Goal: Task Accomplishment & Management: Complete application form

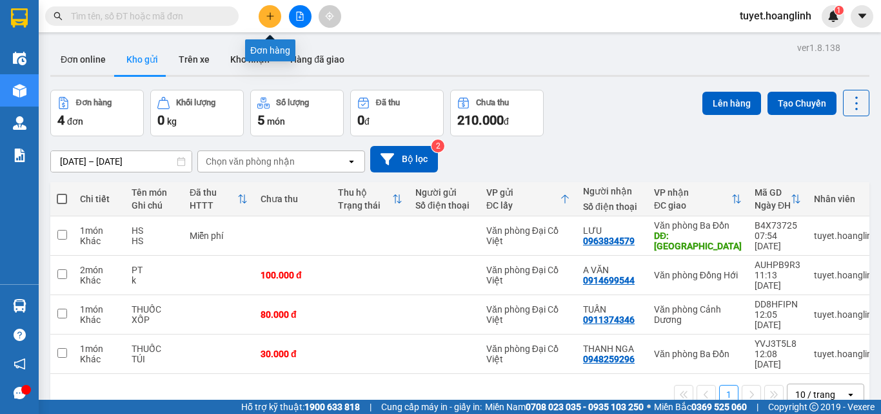
click at [277, 17] on button at bounding box center [270, 16] width 23 height 23
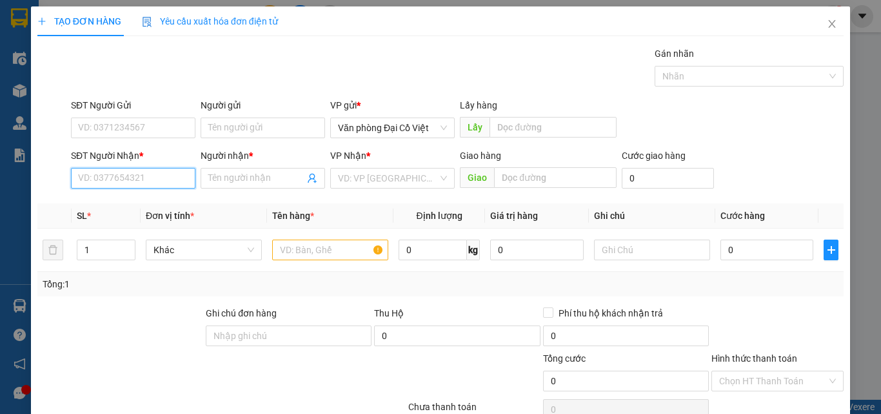
click at [129, 174] on input "SĐT Người Nhận *" at bounding box center [133, 178] width 125 height 21
click at [120, 203] on div "0966891905 - HƯNG ƠN" at bounding box center [132, 204] width 108 height 14
type input "0966891905"
type input "HƯNG ƠN"
type input "250.000"
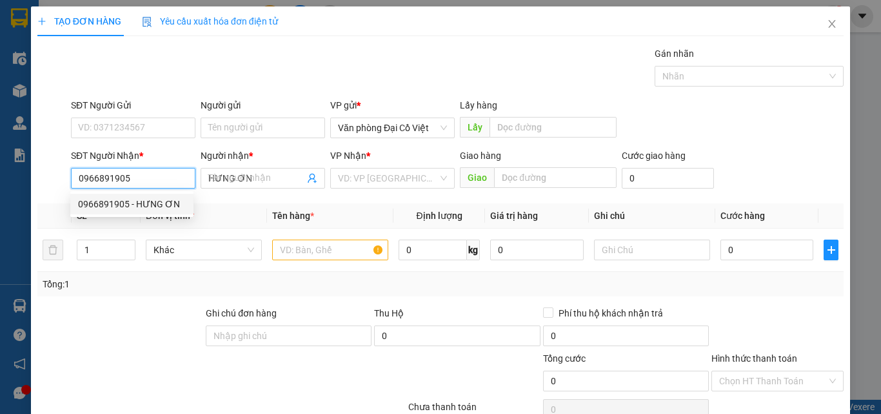
type input "250.000"
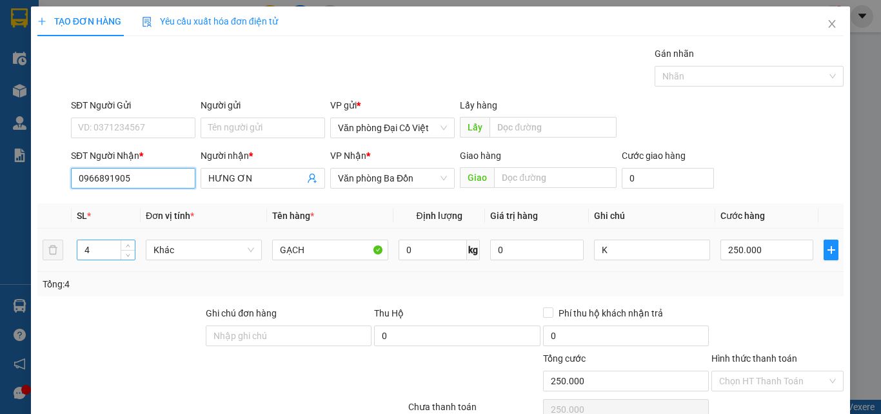
type input "0966891905"
drag, startPoint x: 98, startPoint y: 253, endPoint x: 83, endPoint y: 246, distance: 16.5
click at [83, 248] on input "4" at bounding box center [105, 249] width 57 height 19
type input "1"
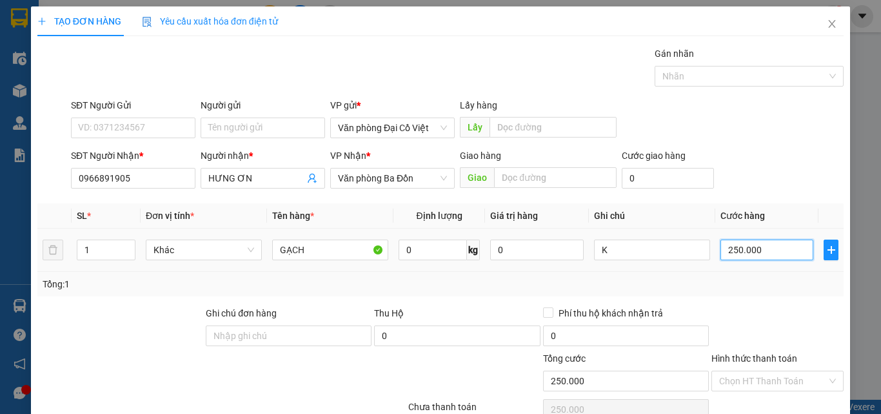
click at [765, 254] on input "250.000" at bounding box center [767, 249] width 93 height 21
type input "5"
type input "50"
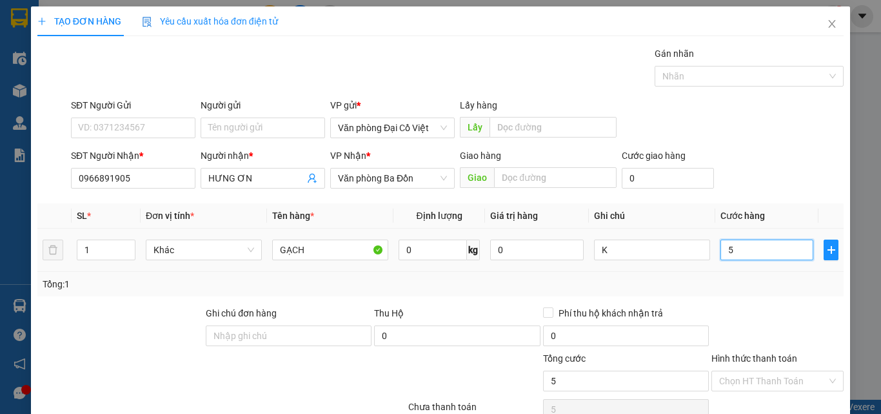
type input "50"
type input "50.000"
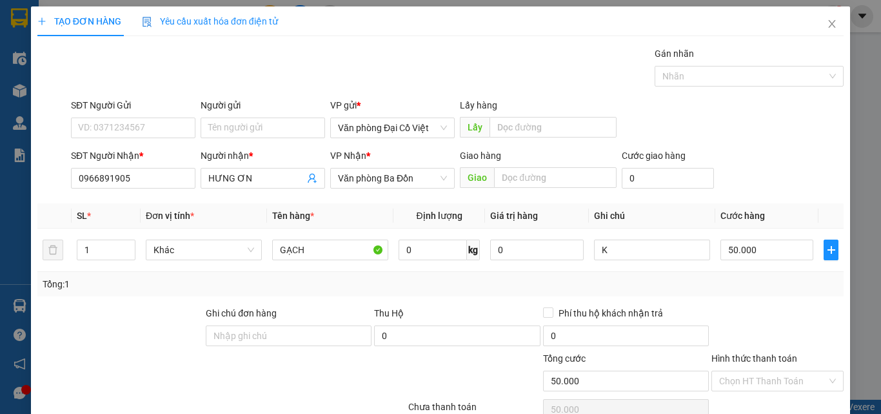
click at [742, 283] on div "Tổng: 1" at bounding box center [441, 284] width 796 height 14
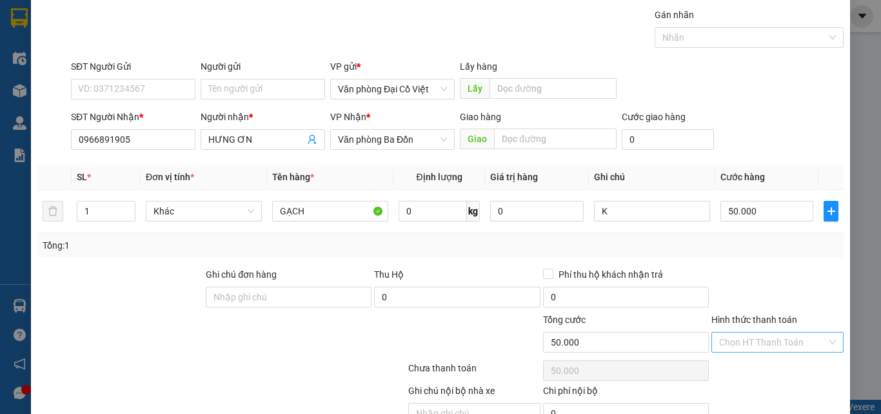
scroll to position [104, 0]
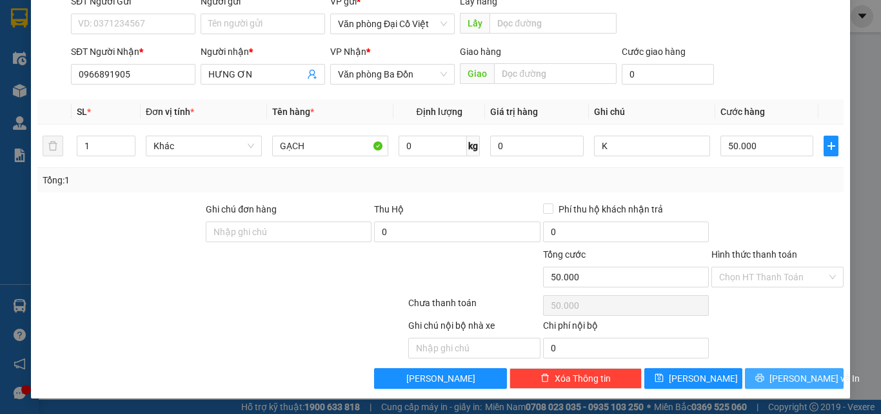
click at [762, 374] on icon "printer" at bounding box center [760, 377] width 9 height 9
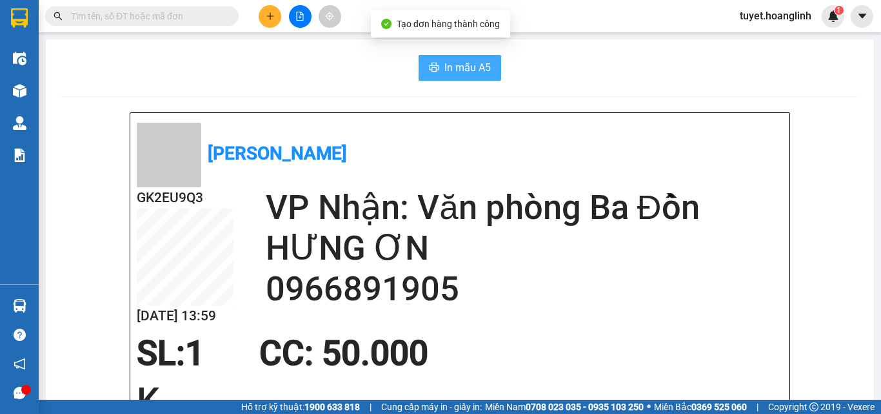
click at [437, 68] on button "In mẫu A5" at bounding box center [460, 68] width 83 height 26
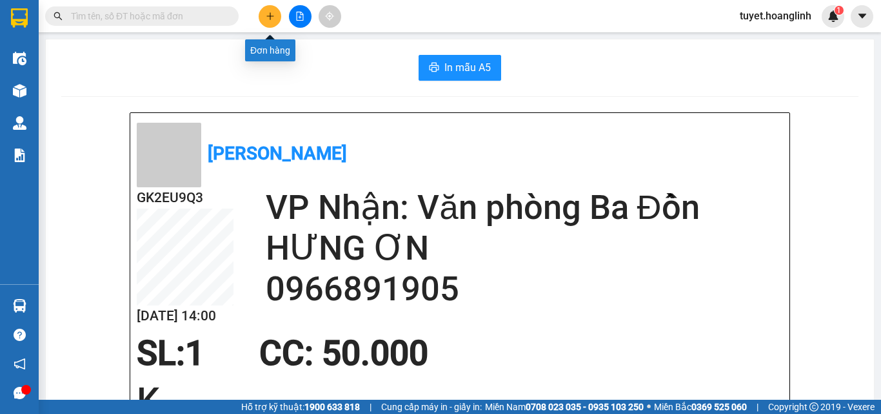
click at [268, 14] on icon "plus" at bounding box center [270, 16] width 9 height 9
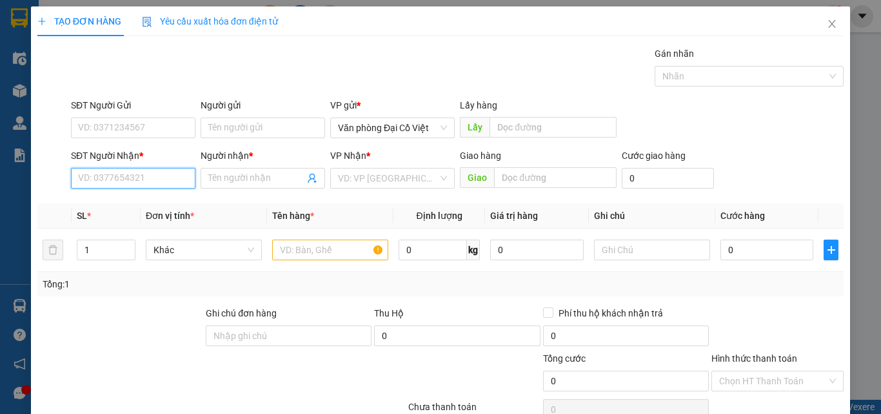
click at [126, 176] on input "SĐT Người Nhận *" at bounding box center [133, 178] width 125 height 21
click at [103, 206] on div "0961803869 - A DƯƠNG" at bounding box center [132, 204] width 108 height 14
type input "0961803869"
type input "A DƯƠNG"
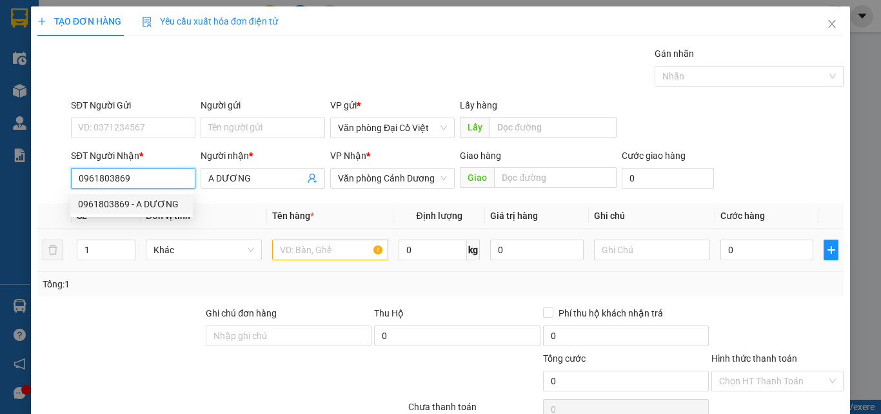
type input "150.000"
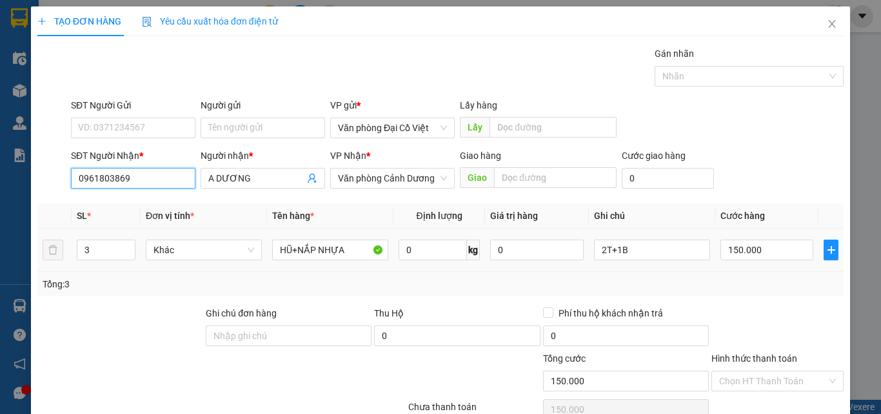
type input "0961803869"
click at [54, 248] on tr "3 Khác HŨ+NẮP NHỰA 0 kg 0 2T+1B 150.000" at bounding box center [440, 249] width 807 height 43
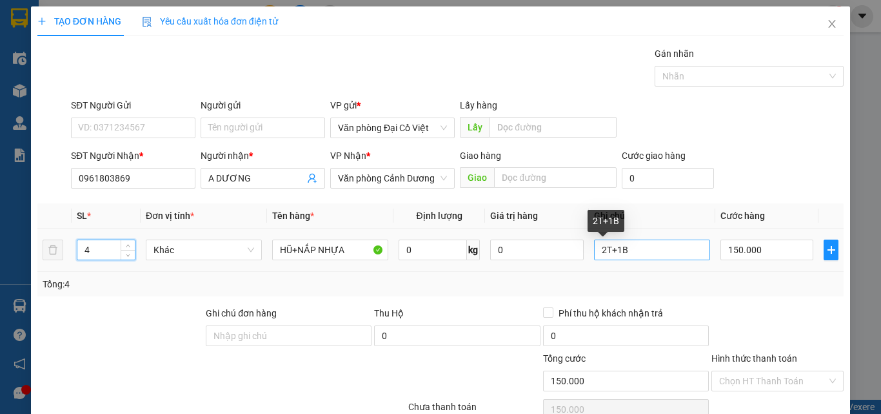
type input "4"
drag, startPoint x: 599, startPoint y: 250, endPoint x: 588, endPoint y: 253, distance: 11.4
click at [594, 253] on input "2T+1B" at bounding box center [652, 249] width 116 height 21
type input "3T+1B"
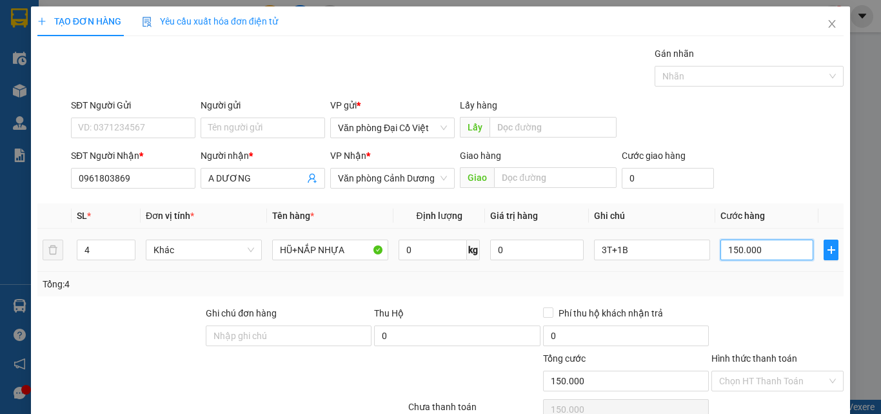
click at [763, 248] on input "150.000" at bounding box center [767, 249] width 93 height 21
type input "2"
type input "25"
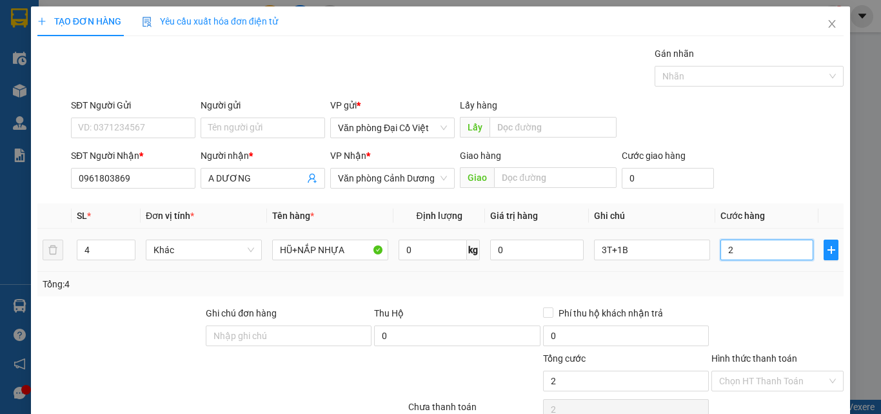
type input "25"
type input "250"
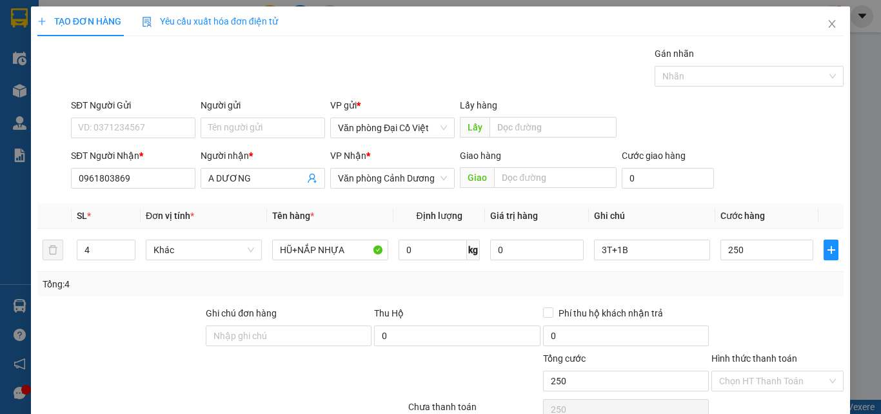
type input "250.000"
click at [731, 277] on div "Tổng: 4" at bounding box center [441, 284] width 796 height 14
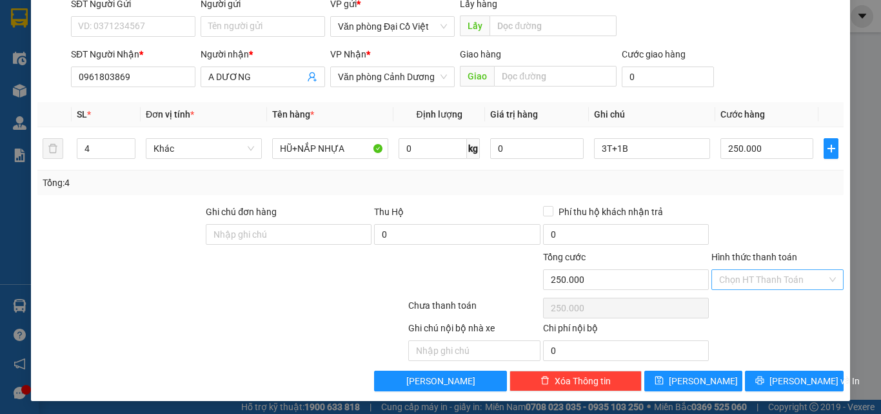
scroll to position [104, 0]
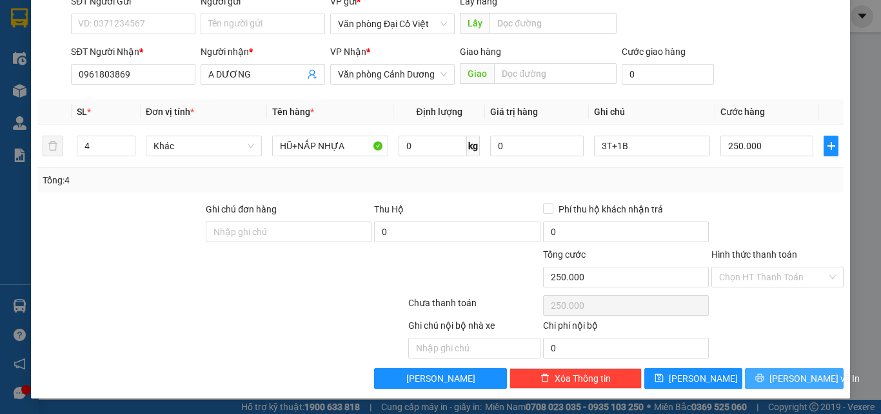
click at [765, 376] on icon "printer" at bounding box center [760, 377] width 9 height 9
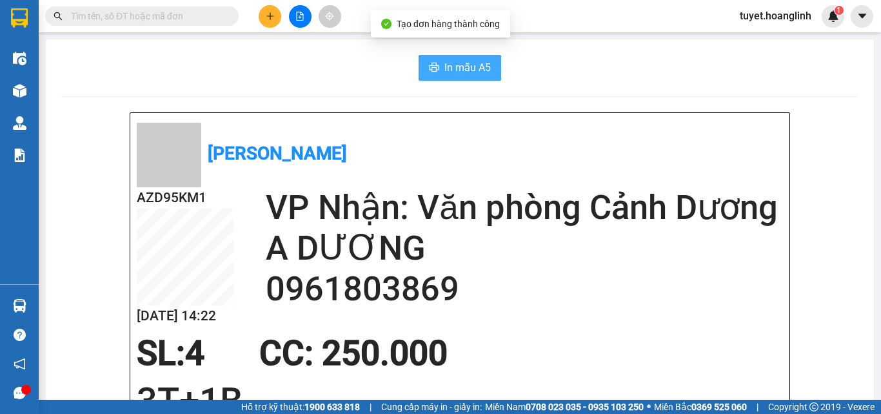
click at [445, 70] on span "In mẫu A5" at bounding box center [468, 67] width 46 height 16
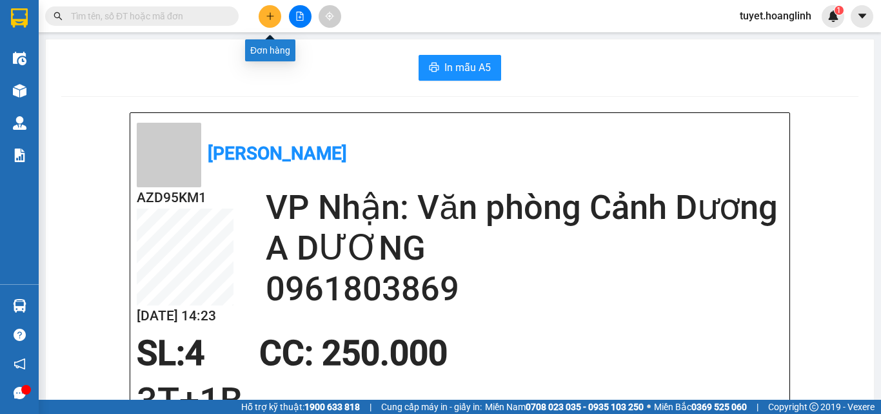
click at [268, 10] on button at bounding box center [270, 16] width 23 height 23
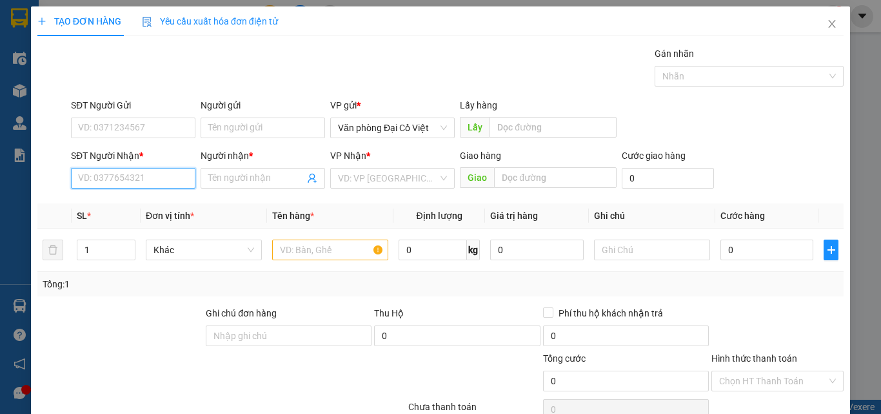
click at [122, 172] on input "SĐT Người Nhận *" at bounding box center [133, 178] width 125 height 21
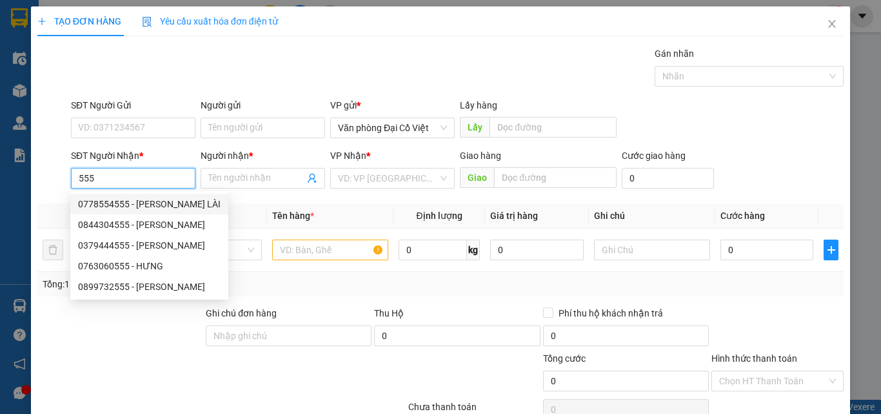
click at [115, 205] on div "0778554555 - [PERSON_NAME] LÀI" at bounding box center [149, 204] width 143 height 14
type input "0778554555"
type input "TUẤN LÀI"
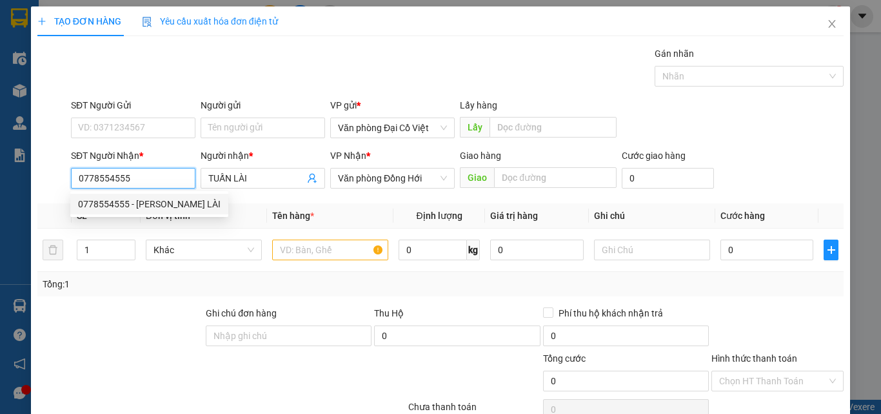
type input "50.000"
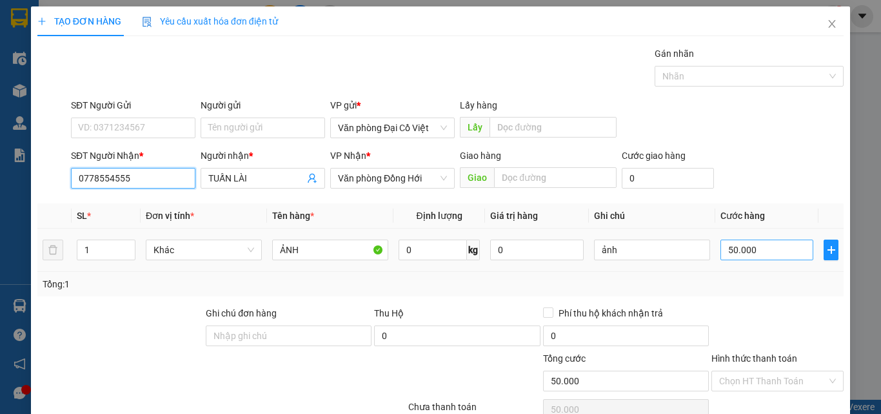
type input "0778554555"
click at [759, 247] on input "50.000" at bounding box center [767, 249] width 93 height 21
type input "7"
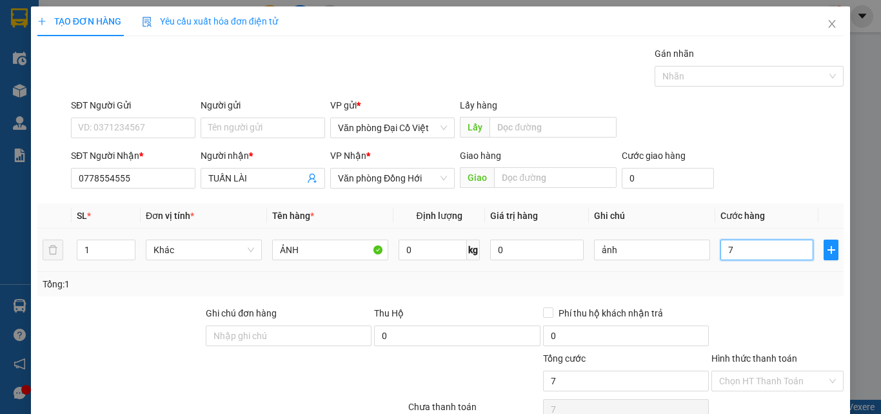
type input "70"
type input "70.000"
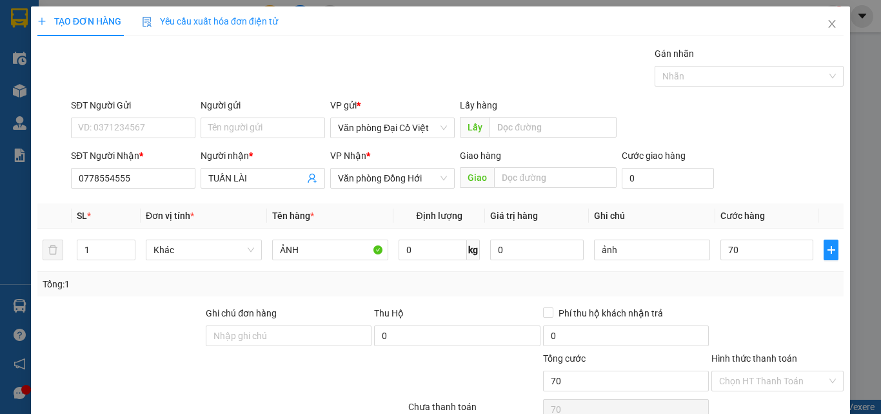
type input "70.000"
click at [730, 312] on div at bounding box center [777, 328] width 135 height 45
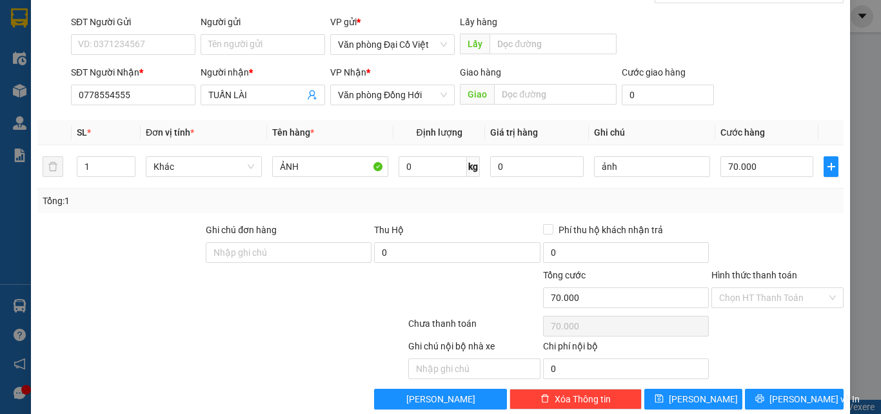
scroll to position [104, 0]
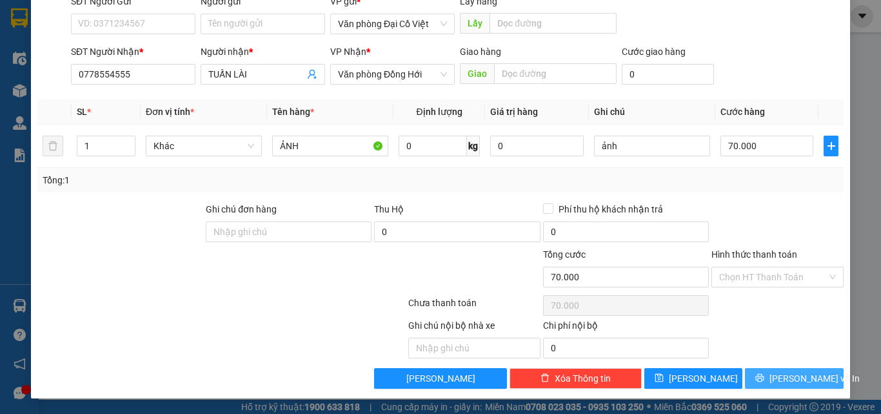
click at [785, 377] on span "[PERSON_NAME] và In" at bounding box center [815, 378] width 90 height 14
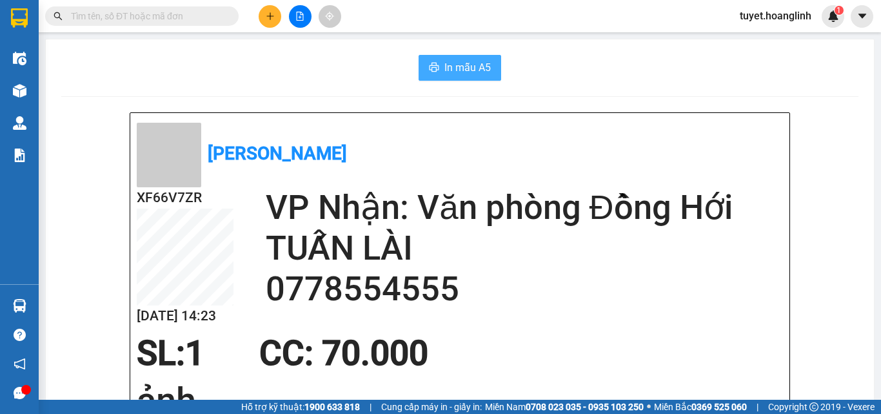
click at [461, 72] on span "In mẫu A5" at bounding box center [468, 67] width 46 height 16
click at [270, 14] on icon "plus" at bounding box center [270, 15] width 1 height 7
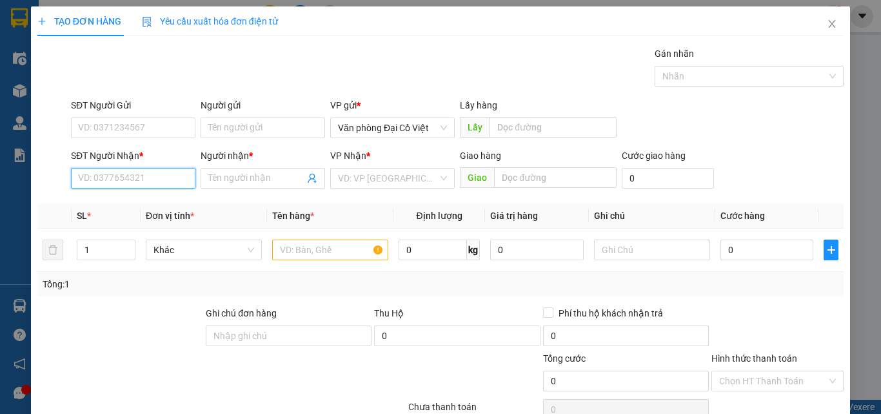
click at [109, 183] on input "SĐT Người Nhận *" at bounding box center [133, 178] width 125 height 21
click at [99, 203] on div "0904230170 - A LONG" at bounding box center [132, 204] width 108 height 14
type input "0904230170"
type input "A LONG"
type input "100.000"
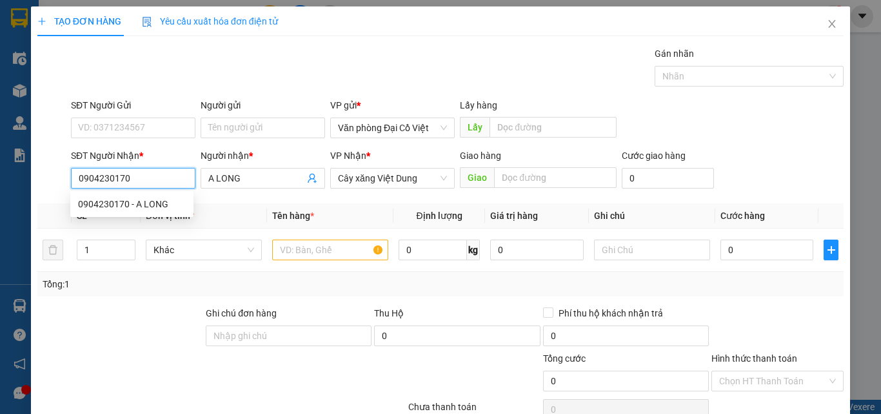
type input "100.000"
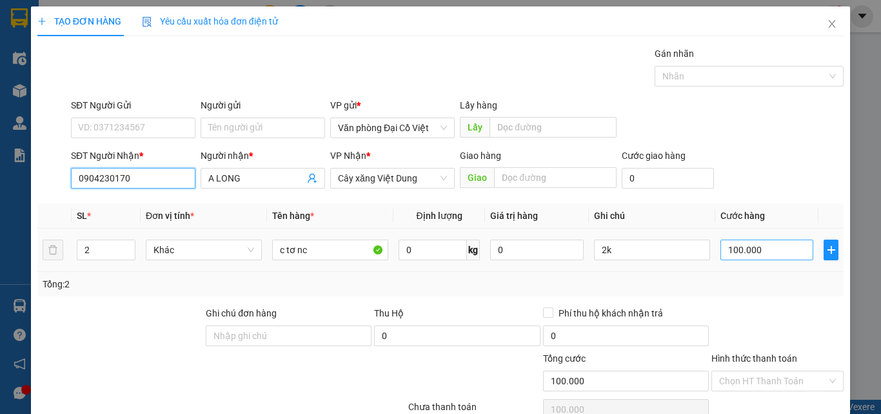
type input "0904230170"
click at [760, 250] on input "100.000" at bounding box center [767, 249] width 93 height 21
type input "5"
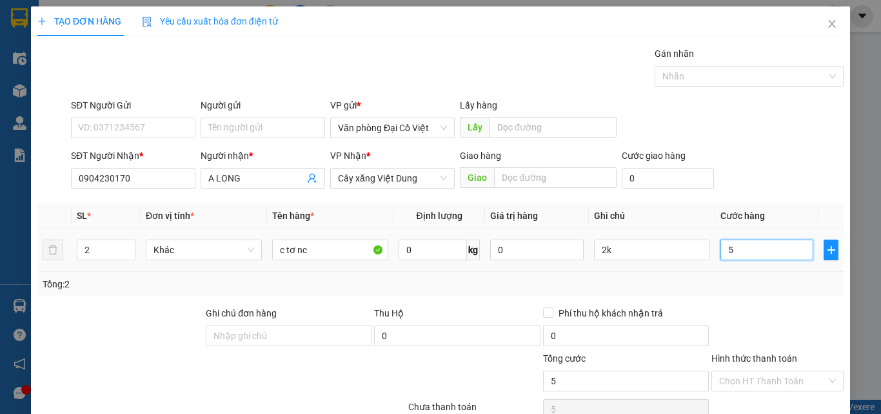
type input "50"
type input "50.000"
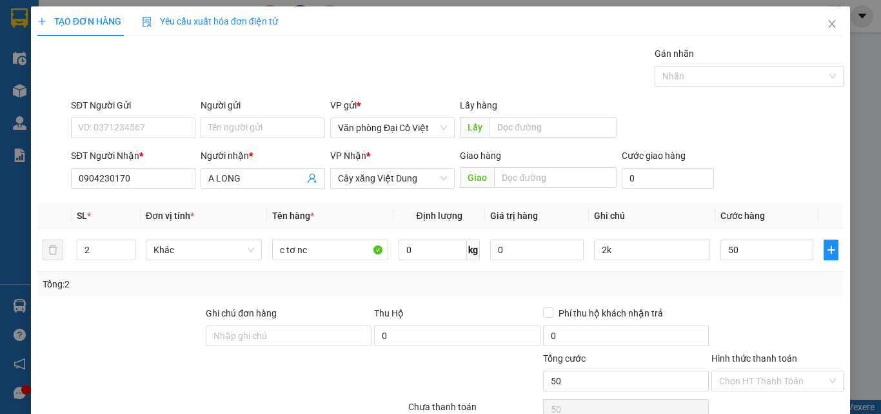
type input "50.000"
click at [726, 296] on div "Tổng: 2" at bounding box center [440, 284] width 807 height 25
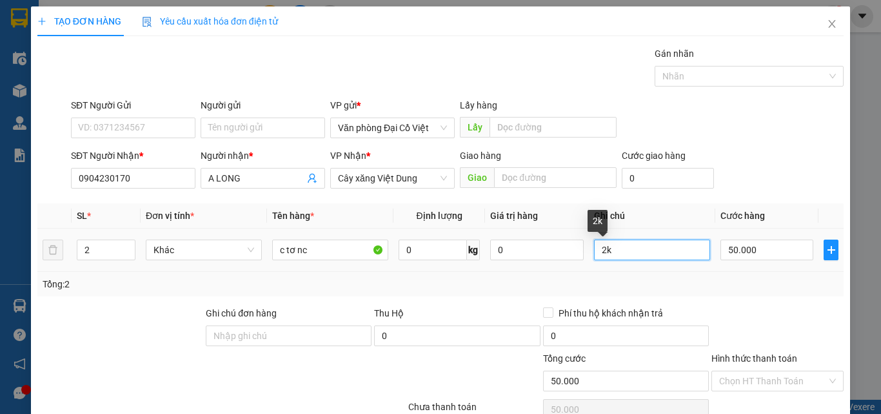
drag, startPoint x: 621, startPoint y: 255, endPoint x: 581, endPoint y: 248, distance: 40.6
click at [581, 248] on tr "2 Khác c tơ nc 0 kg 0 2k 50.000" at bounding box center [440, 249] width 807 height 43
type input "HS"
click at [46, 251] on tr "2 Khác c tơ nc 0 kg 0 HS 50.000" at bounding box center [440, 249] width 807 height 43
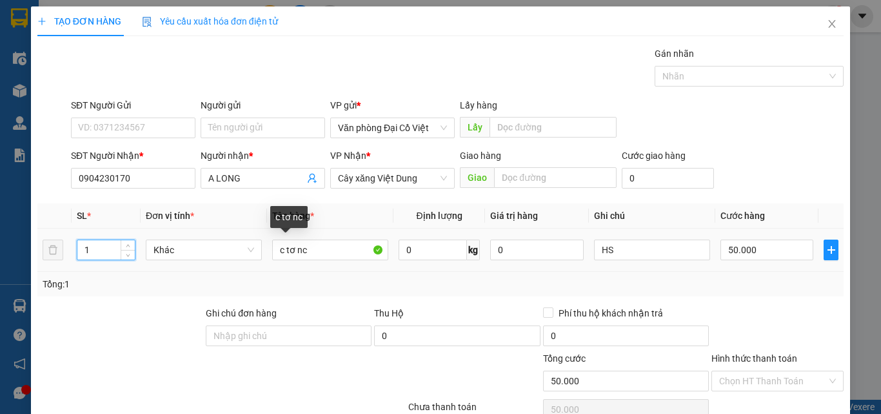
type input "1"
drag, startPoint x: 264, startPoint y: 248, endPoint x: 230, endPoint y: 248, distance: 33.6
click at [230, 248] on tr "1 Khác c tơ nc 0 kg 0 HS 50.000" at bounding box center [440, 249] width 807 height 43
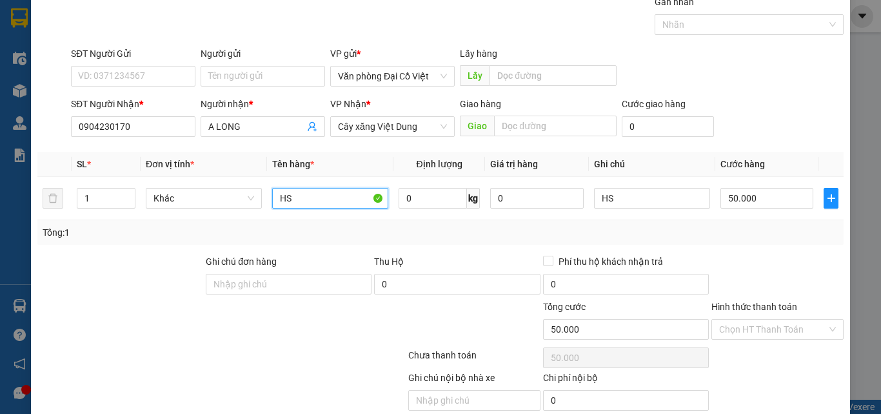
scroll to position [104, 0]
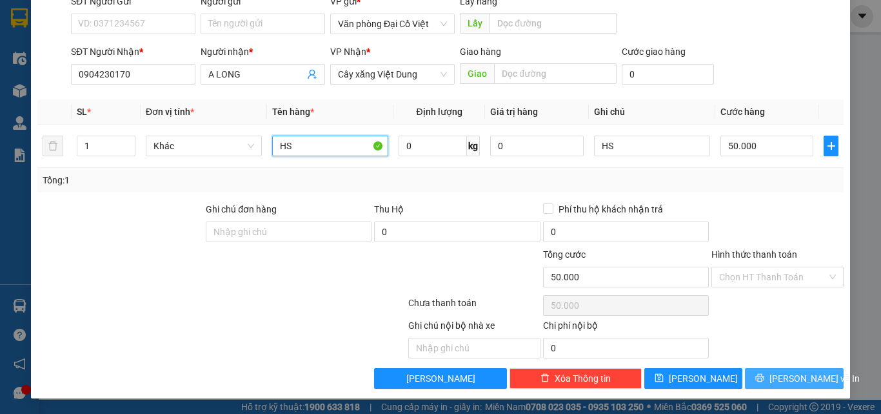
type input "HS"
click at [781, 377] on span "[PERSON_NAME] và In" at bounding box center [815, 378] width 90 height 14
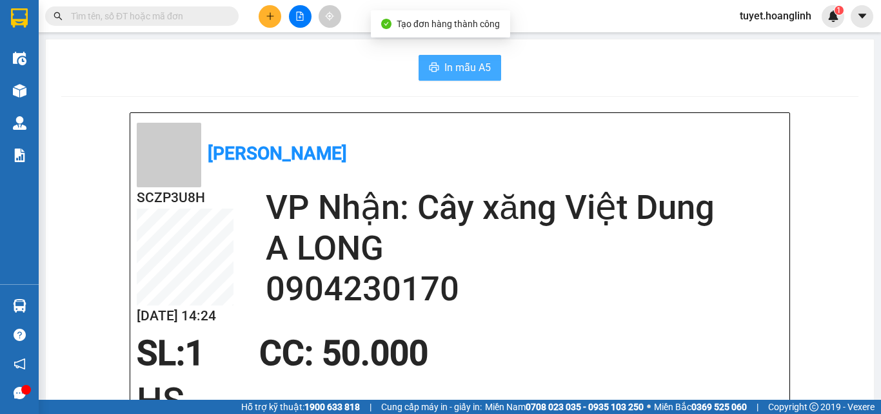
click at [455, 65] on span "In mẫu A5" at bounding box center [468, 67] width 46 height 16
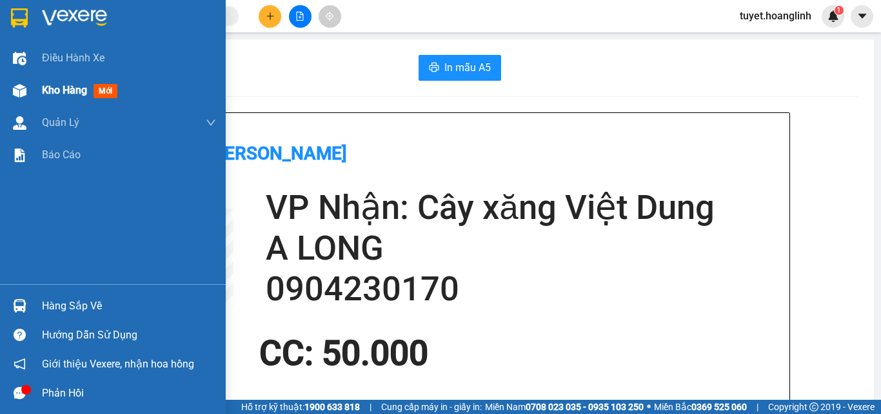
click at [21, 94] on img at bounding box center [20, 91] width 14 height 14
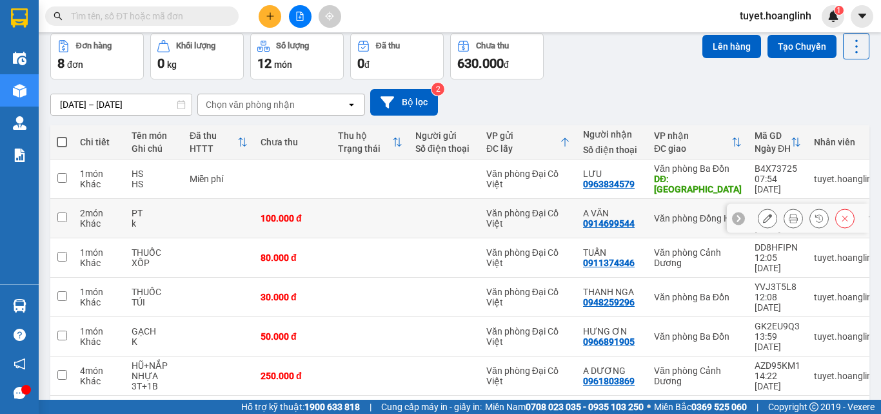
scroll to position [128, 0]
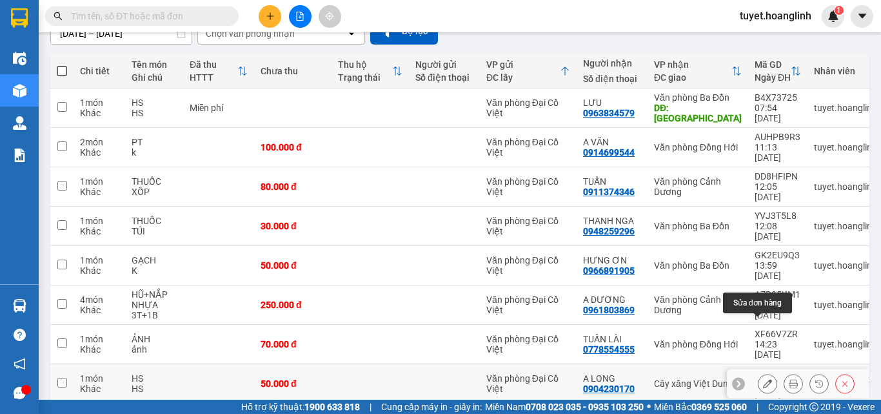
click at [763, 379] on icon at bounding box center [767, 383] width 9 height 9
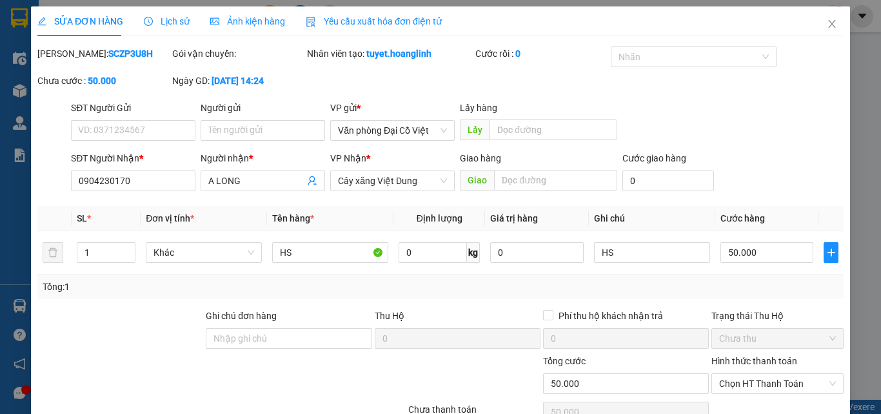
type input "0904230170"
type input "A LONG"
type input "50.000"
click at [719, 378] on span "Chọn HT Thanh Toán" at bounding box center [777, 383] width 117 height 19
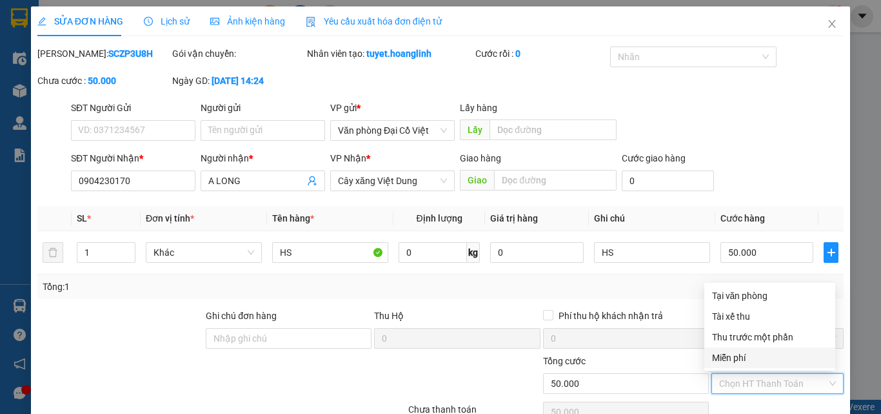
click at [716, 354] on div "Miễn phí" at bounding box center [769, 357] width 115 height 14
type input "0"
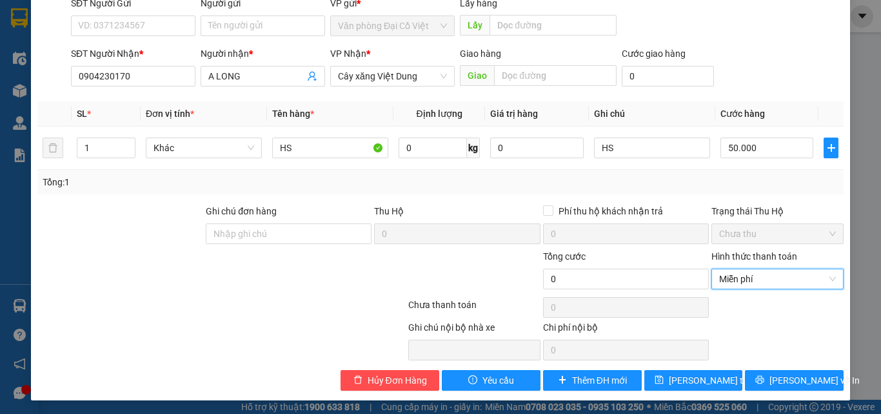
scroll to position [106, 0]
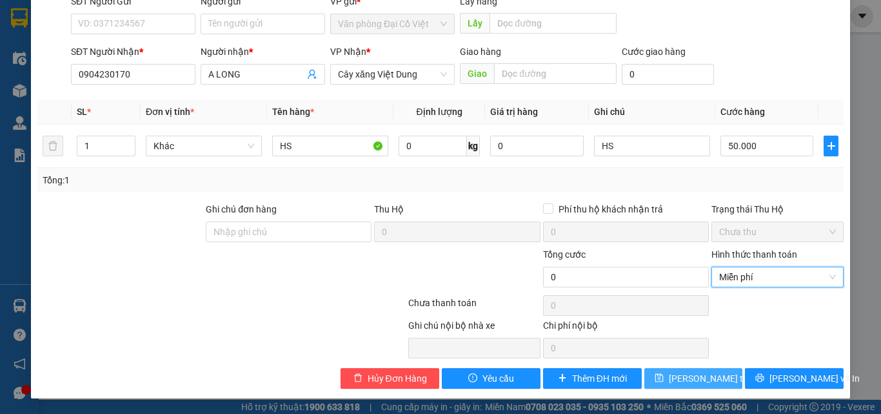
click at [663, 375] on icon "save" at bounding box center [659, 377] width 9 height 9
